Goal: Communication & Community: Answer question/provide support

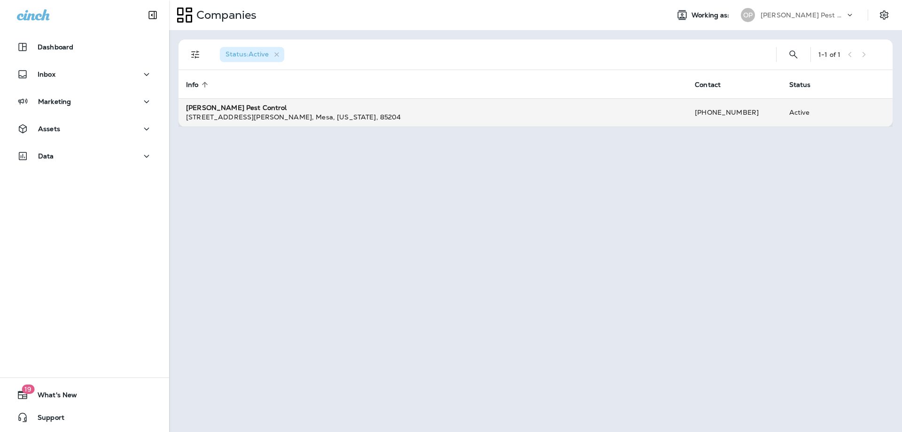
click at [273, 109] on div "[PERSON_NAME] Pest Control" at bounding box center [433, 107] width 494 height 9
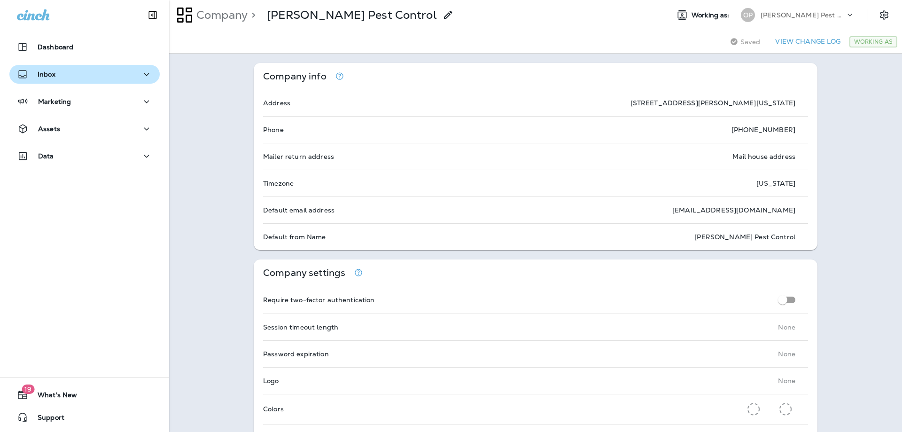
click at [47, 79] on div "Inbox" at bounding box center [36, 75] width 39 height 12
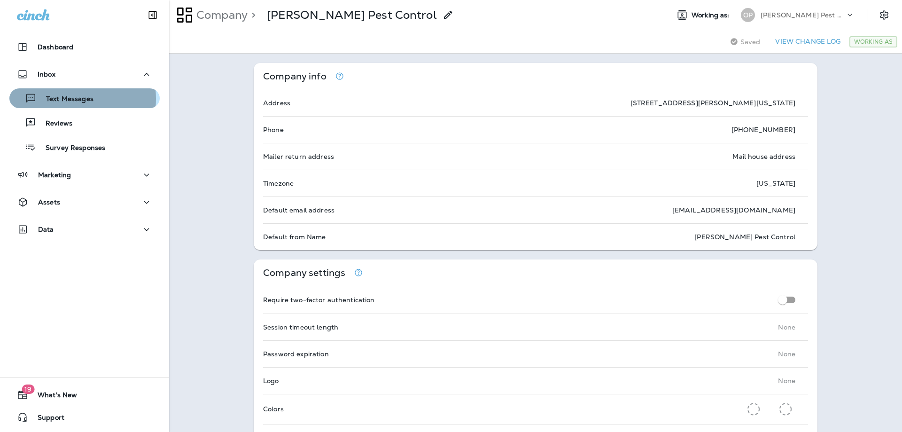
click at [56, 99] on p "Text Messages" at bounding box center [65, 99] width 57 height 9
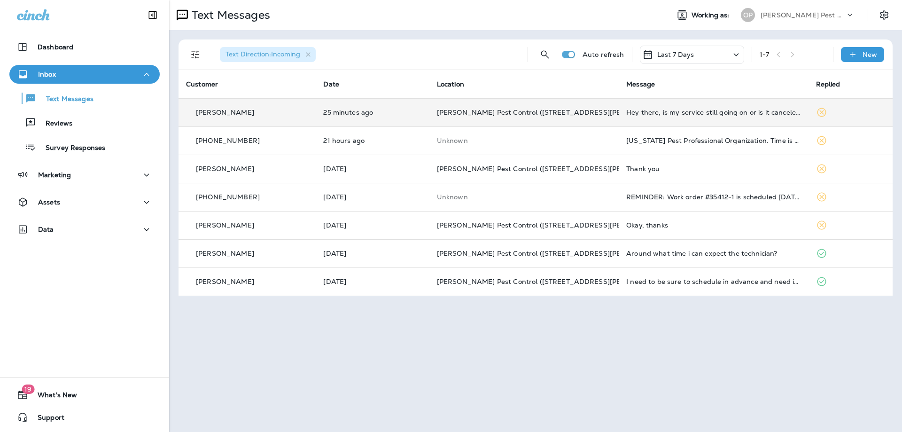
click at [647, 113] on div "Hey there, is my service still going on or is it canceled?" at bounding box center [713, 113] width 174 height 8
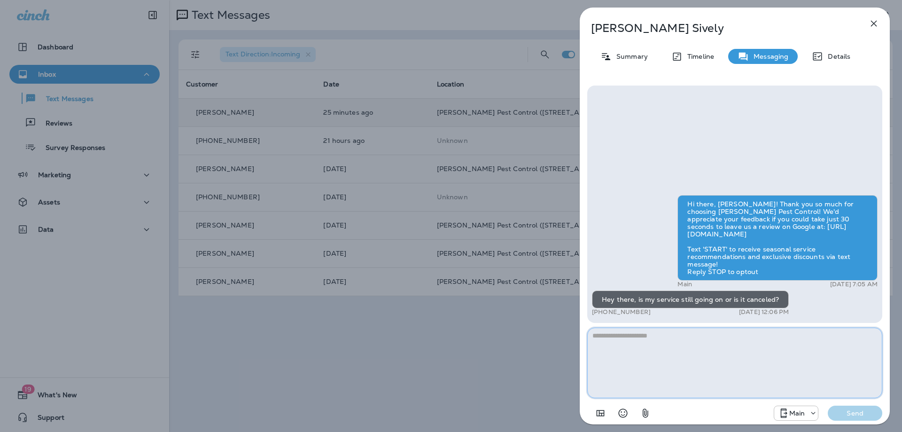
click at [658, 346] on textarea at bounding box center [734, 362] width 295 height 70
type textarea "**********"
click at [850, 416] on p "Send" at bounding box center [854, 413] width 39 height 8
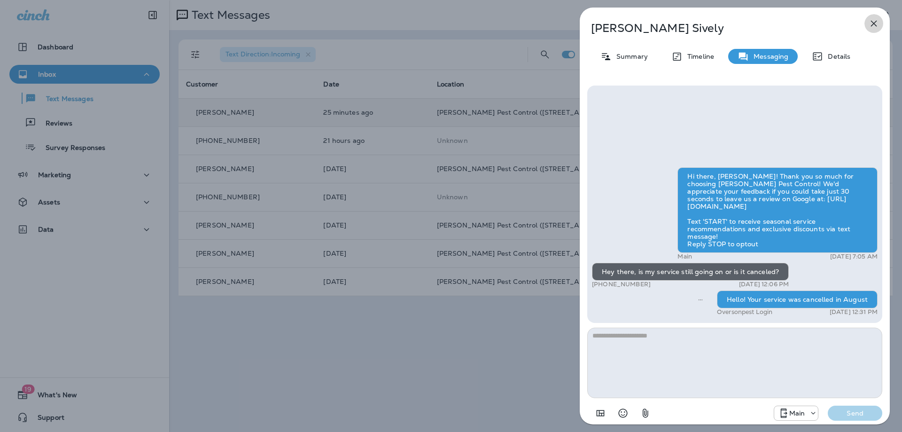
click at [873, 26] on icon "button" at bounding box center [873, 23] width 11 height 11
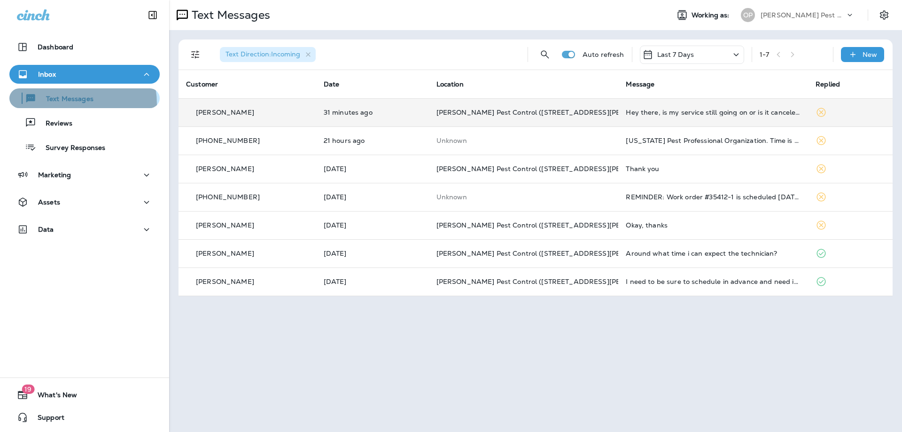
click at [57, 104] on div "Text Messages" at bounding box center [53, 98] width 80 height 14
click at [57, 100] on p "Text Messages" at bounding box center [65, 99] width 57 height 9
